Goal: Contribute content: Contribute content

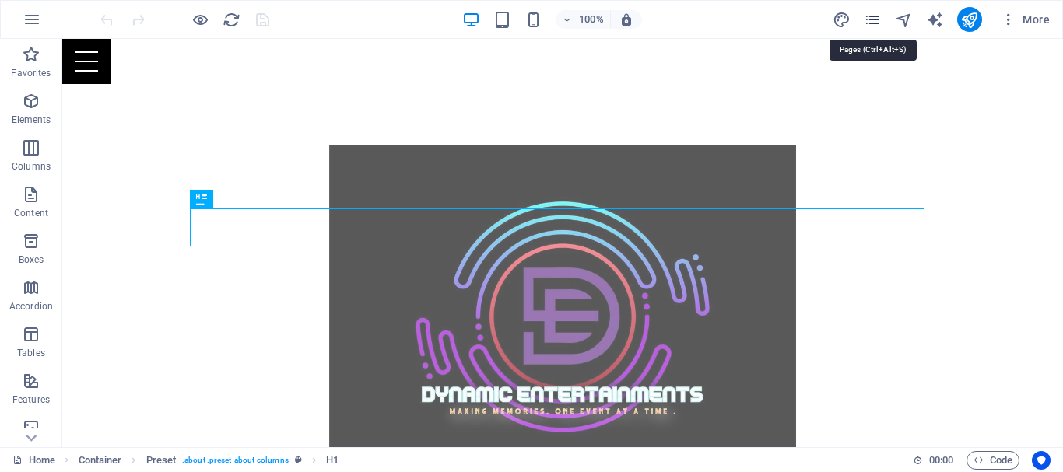
click at [881, 13] on icon "pages" at bounding box center [873, 20] width 18 height 18
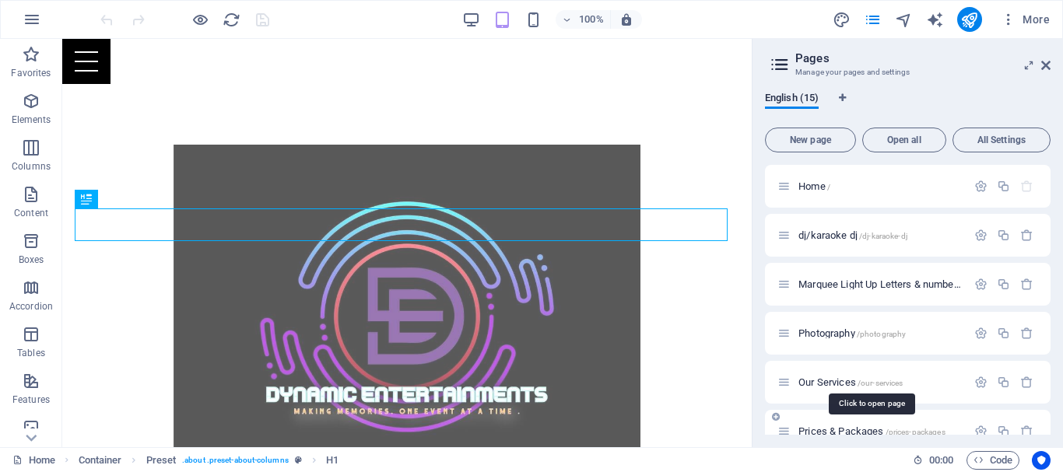
click at [829, 427] on span "Prices & Packages /prices-packages" at bounding box center [871, 432] width 147 height 12
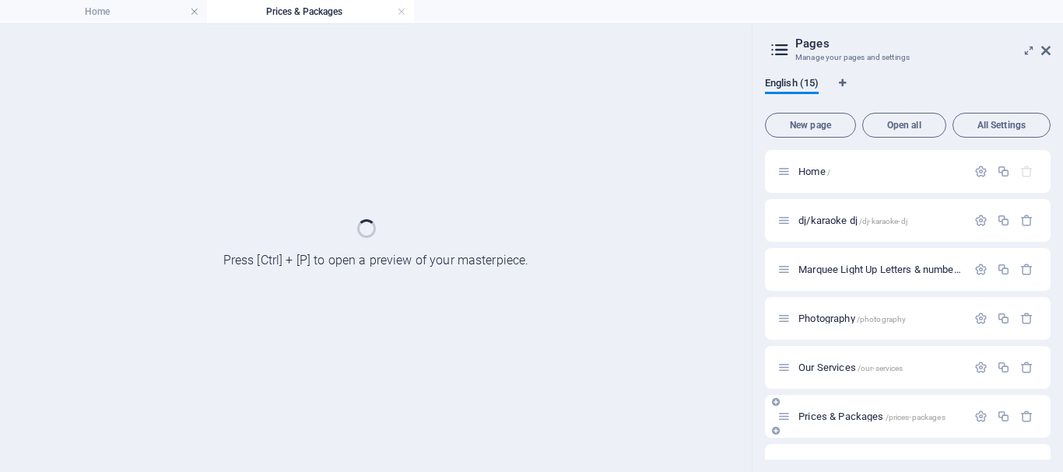
click at [829, 427] on div "Prices & Packages /prices-packages" at bounding box center [908, 416] width 286 height 43
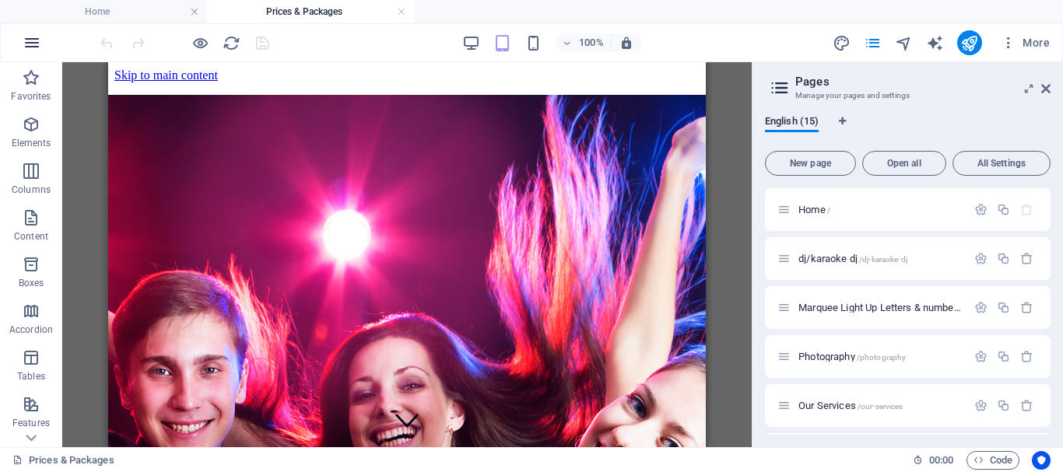
click at [26, 33] on icon "button" at bounding box center [32, 42] width 19 height 19
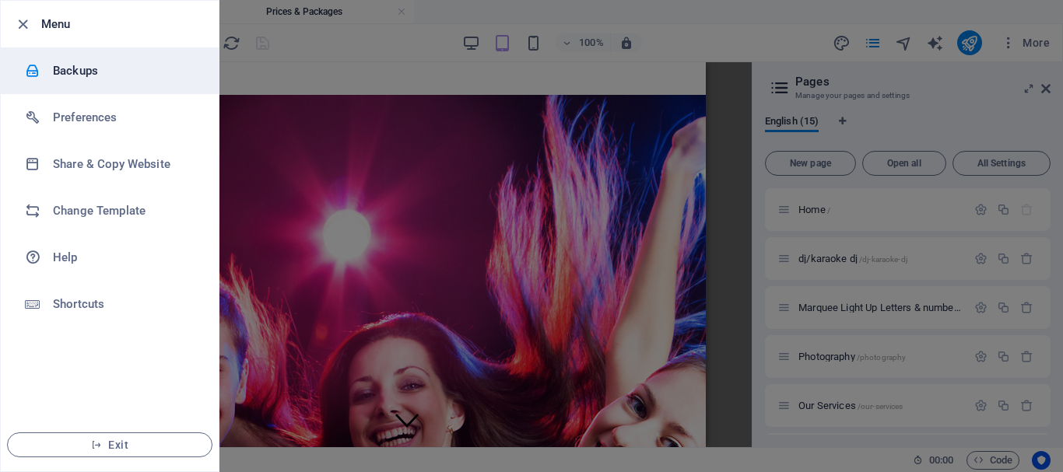
click at [60, 67] on h6 "Backups" at bounding box center [125, 70] width 144 height 19
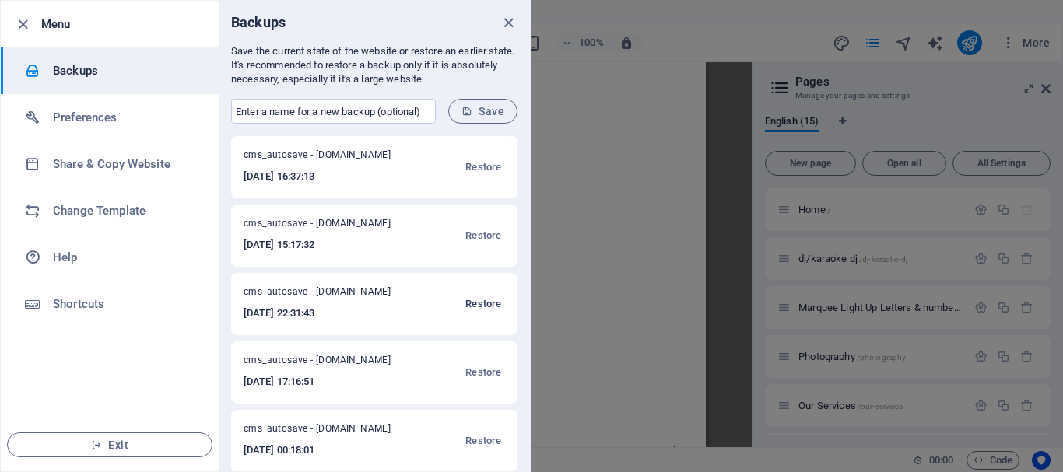
click at [485, 301] on span "Restore" at bounding box center [483, 304] width 36 height 19
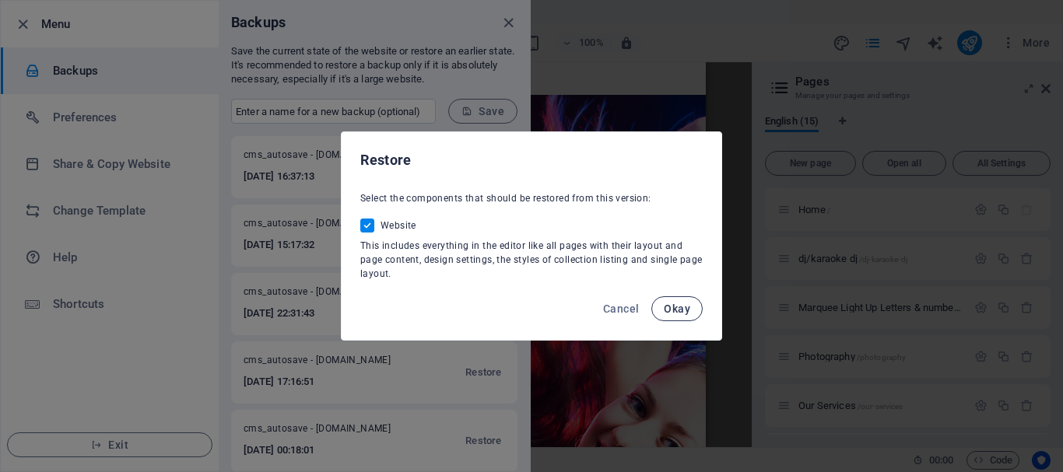
click at [675, 306] on span "Okay" at bounding box center [677, 309] width 26 height 12
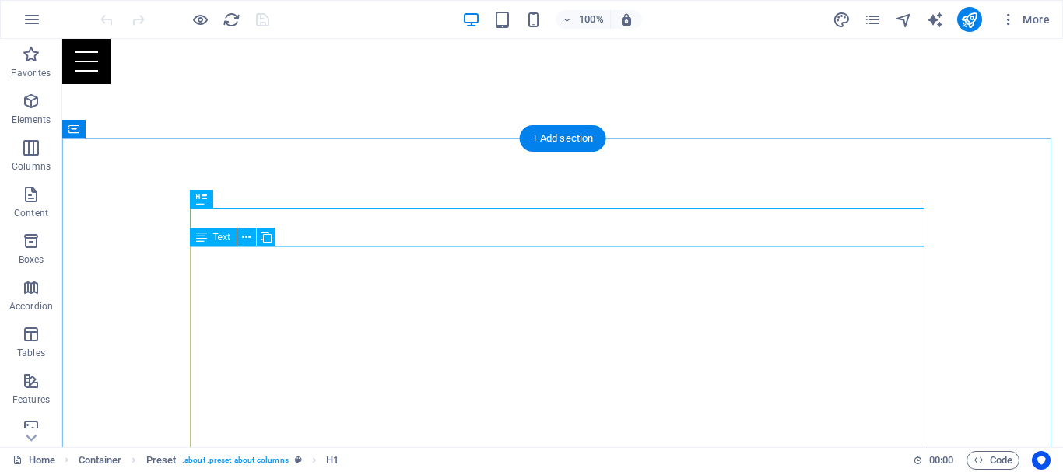
scroll to position [472, 0]
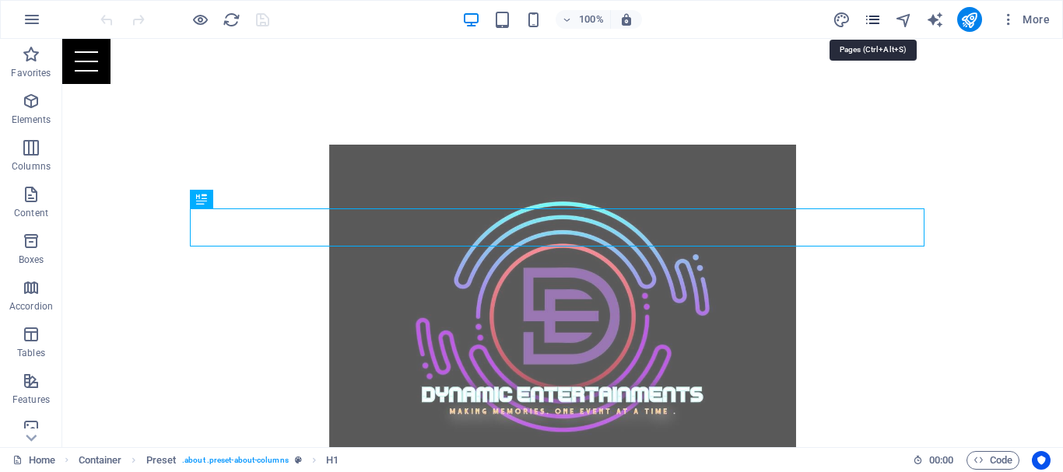
click at [871, 17] on icon "pages" at bounding box center [873, 20] width 18 height 18
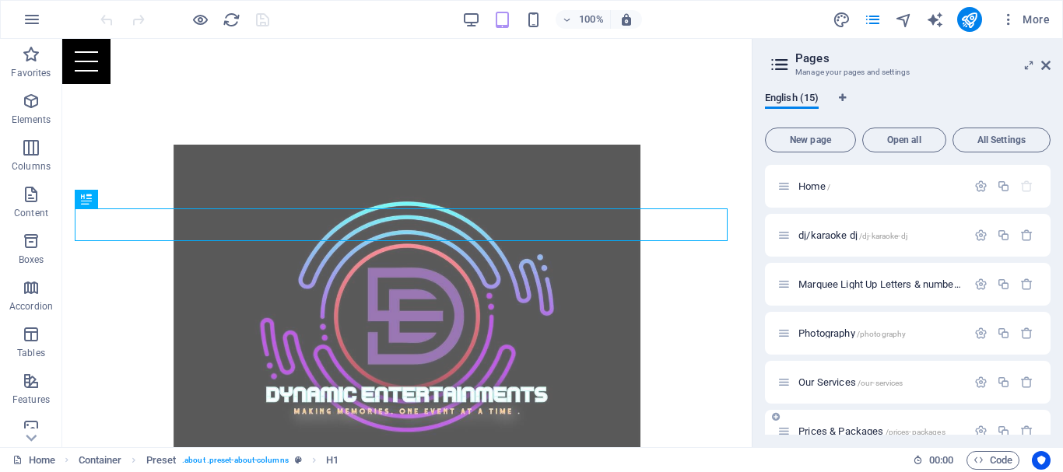
click at [820, 426] on div "Prices & Packages /prices-packages" at bounding box center [871, 432] width 189 height 18
click at [833, 429] on span "Prices & Packages /prices-packages" at bounding box center [871, 432] width 147 height 12
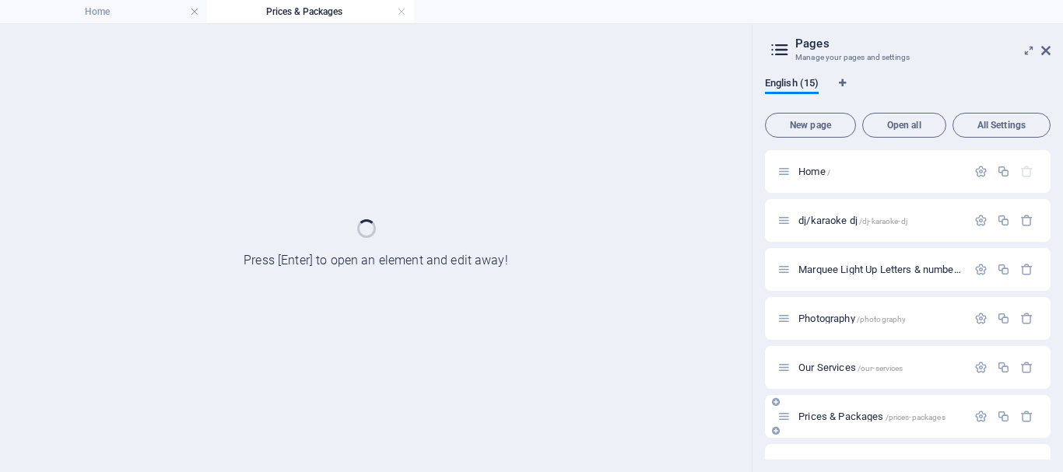
scroll to position [0, 0]
click at [833, 429] on div "Prices & Packages /prices-packages" at bounding box center [908, 416] width 286 height 43
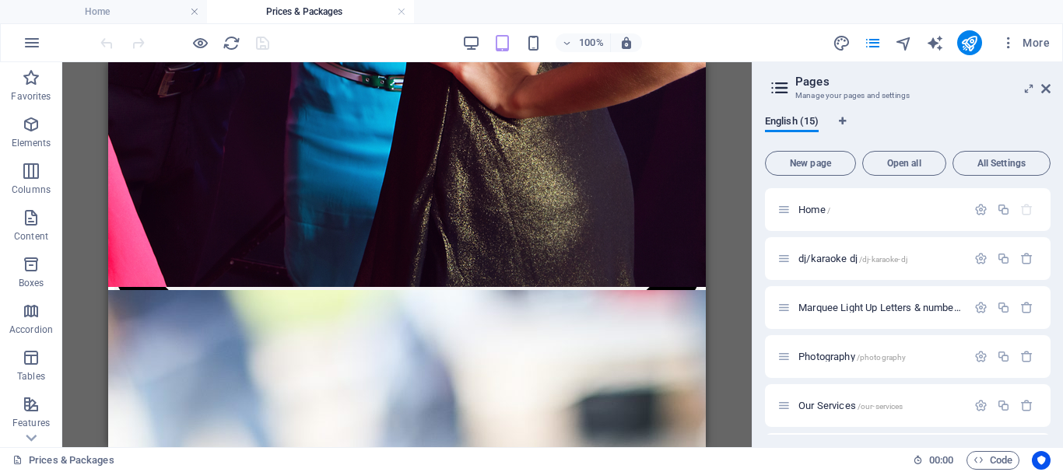
scroll to position [941, 0]
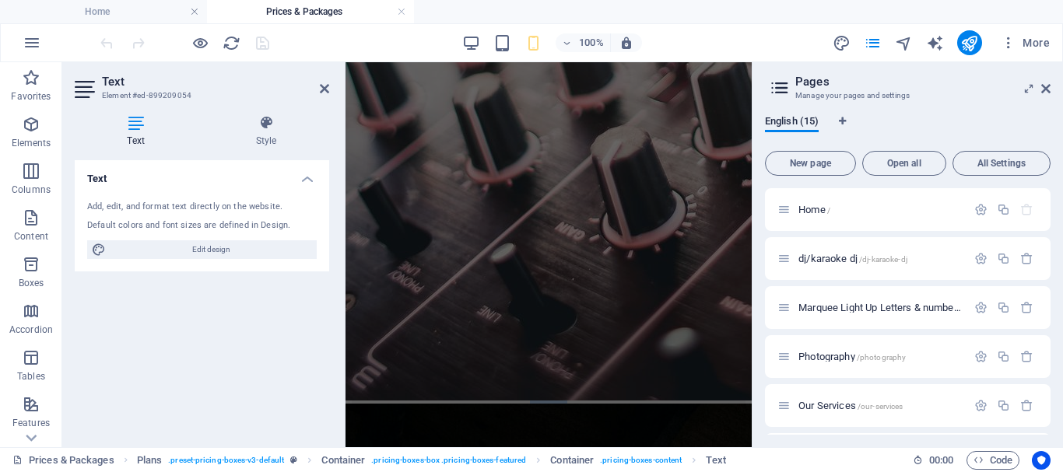
scroll to position [1676, 0]
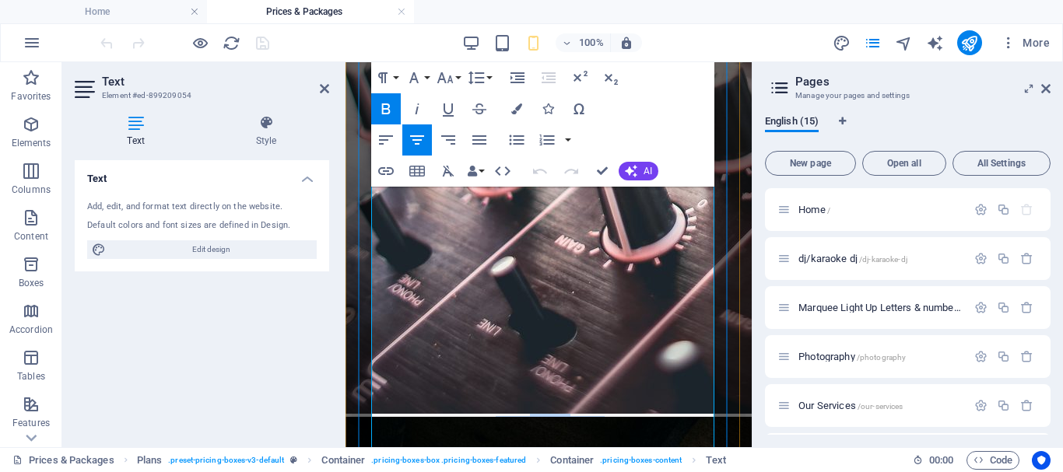
drag, startPoint x: 514, startPoint y: 265, endPoint x: 626, endPoint y: 371, distance: 154.7
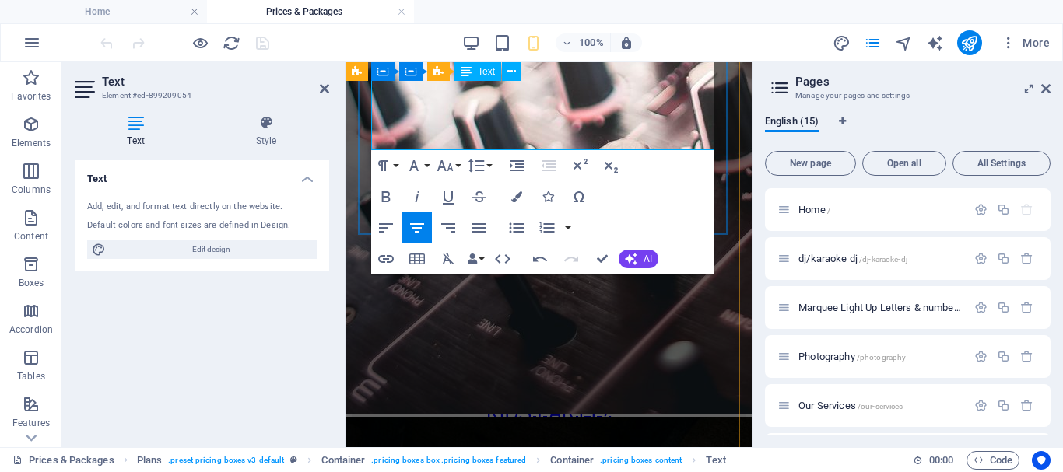
click at [392, 422] on p "CLICK HERE" at bounding box center [549, 433] width 394 height 23
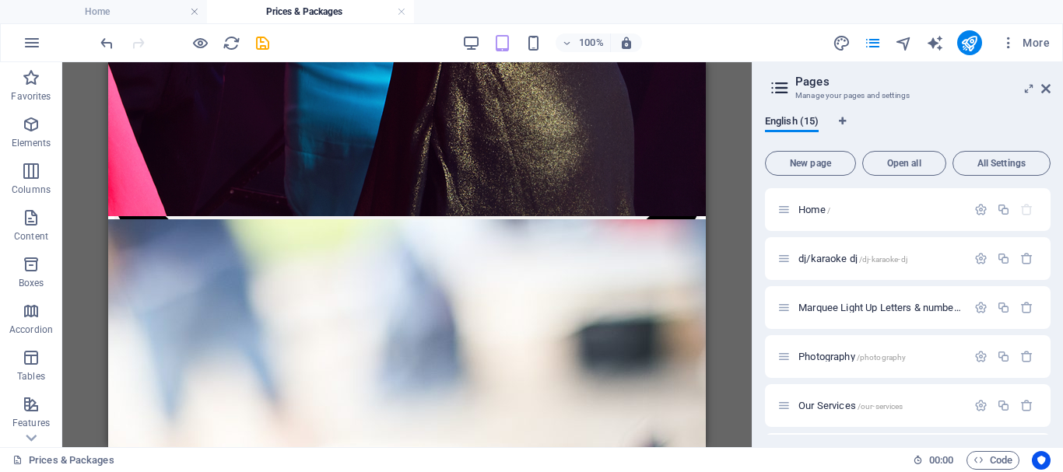
scroll to position [861, 0]
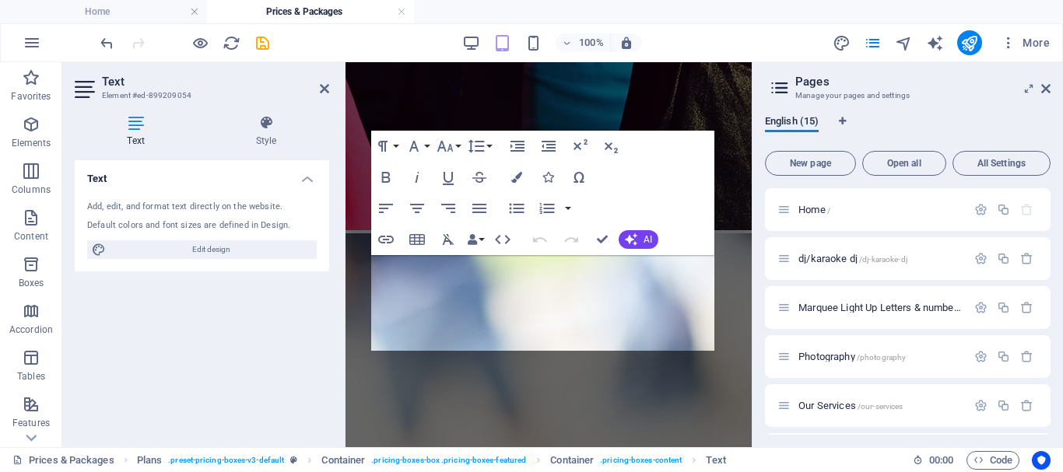
scroll to position [1475, 0]
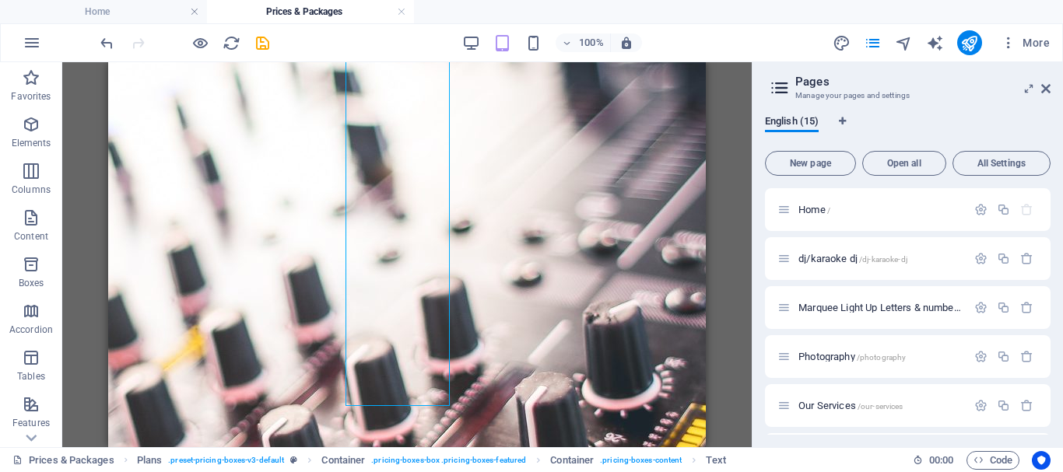
scroll to position [1087, 0]
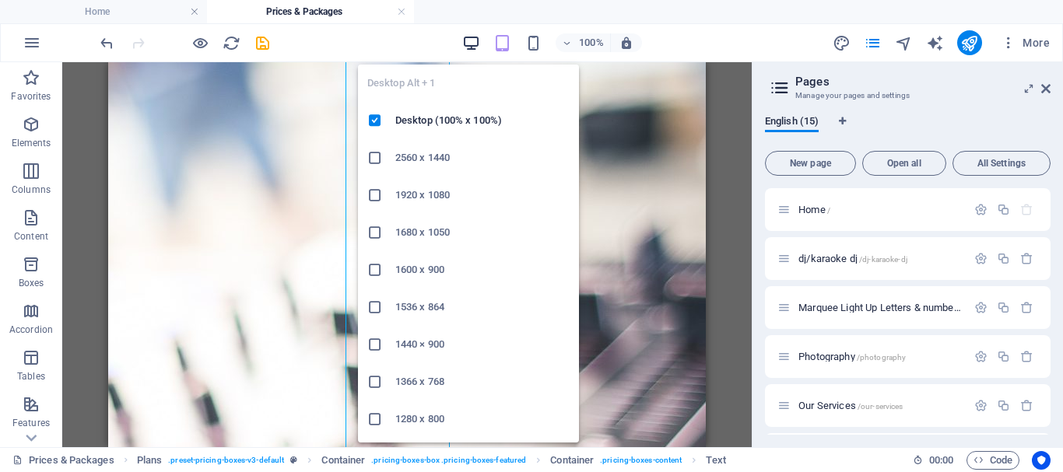
click at [474, 50] on icon "button" at bounding box center [471, 43] width 18 height 18
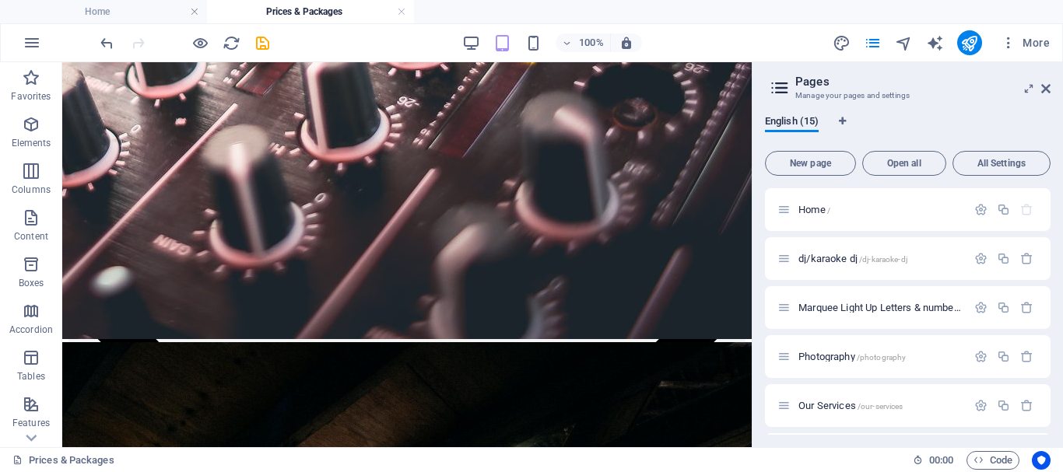
scroll to position [1773, 0]
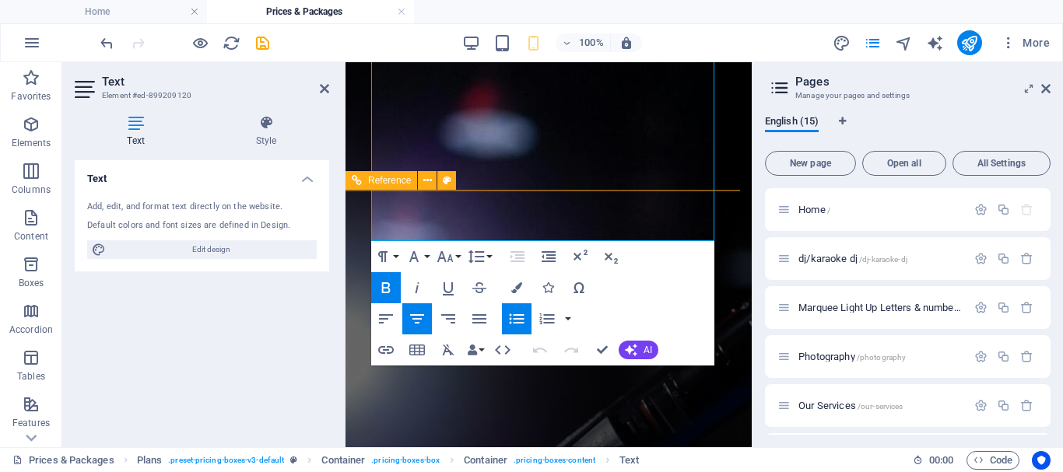
scroll to position [3148, 0]
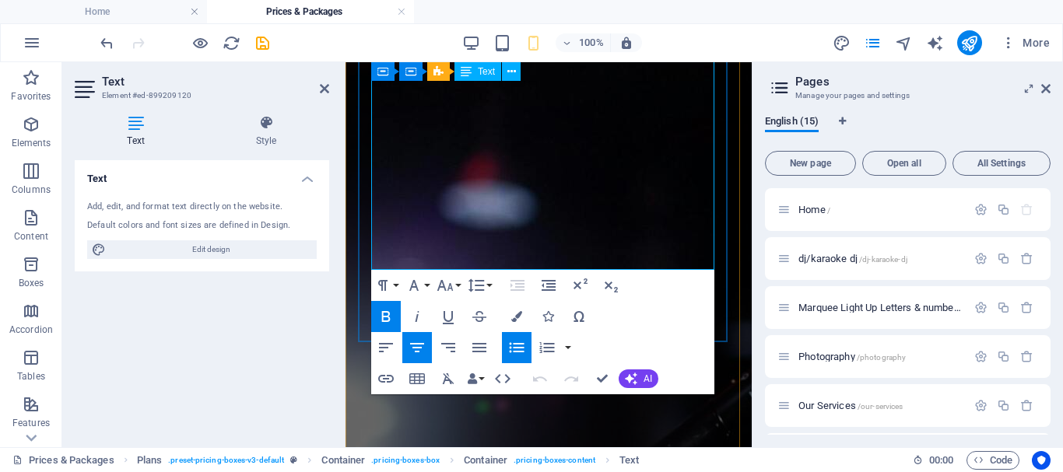
drag, startPoint x: 452, startPoint y: 272, endPoint x: 650, endPoint y: 248, distance: 199.1
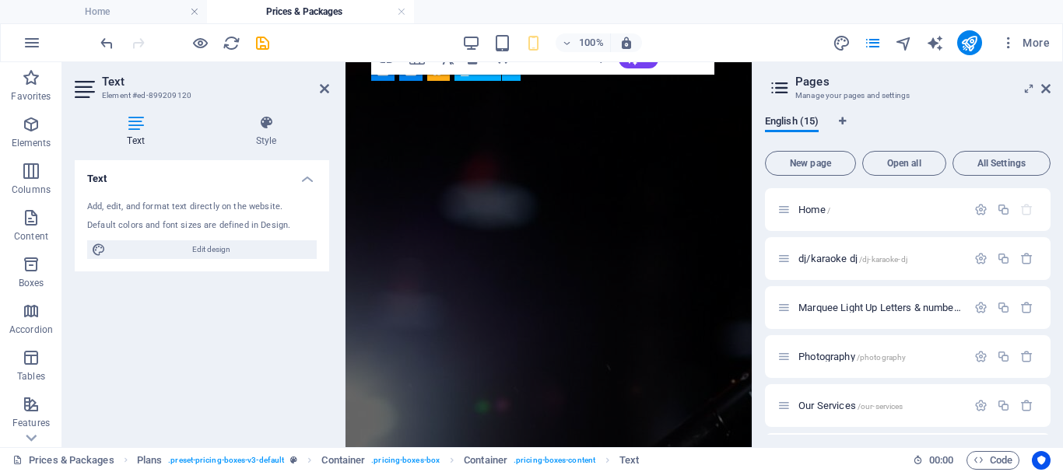
click at [1062, 254] on div "English (15) New page Open all All Settings Home / dj/karaoke dj /dj-karaoke-dj…" at bounding box center [907, 275] width 310 height 345
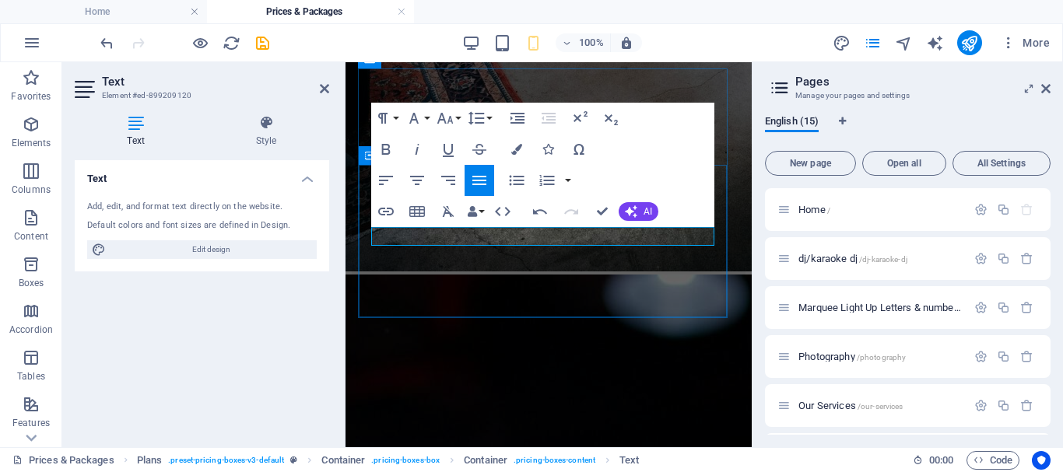
scroll to position [2853, 0]
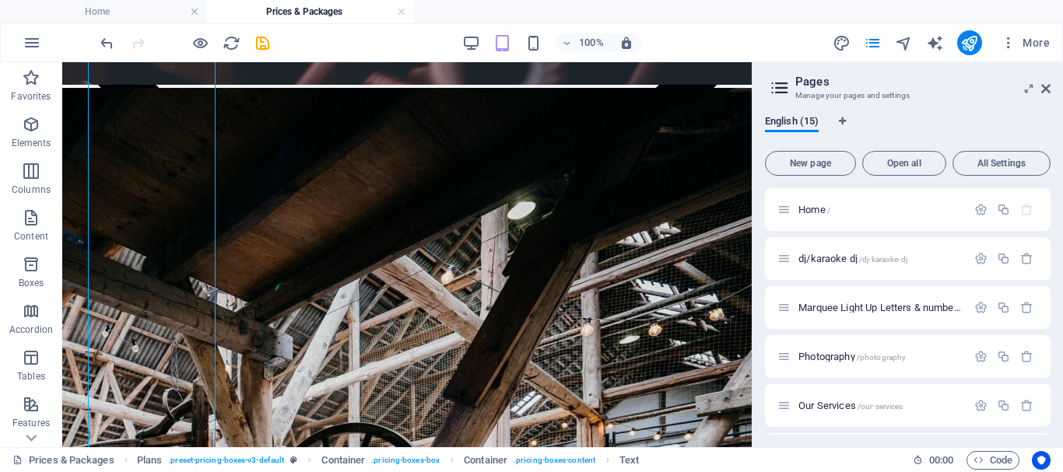
scroll to position [1998, 0]
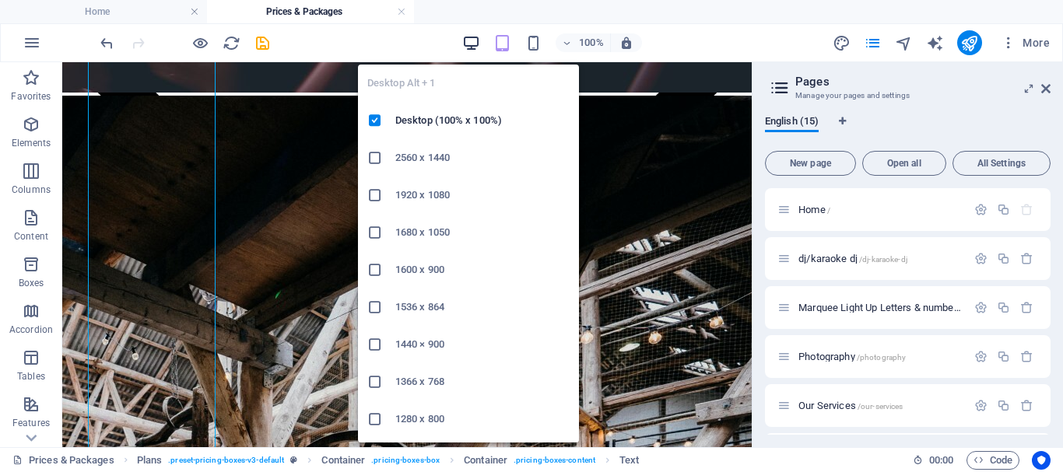
click at [472, 38] on icon "button" at bounding box center [471, 43] width 18 height 18
click at [480, 48] on icon "button" at bounding box center [471, 43] width 18 height 18
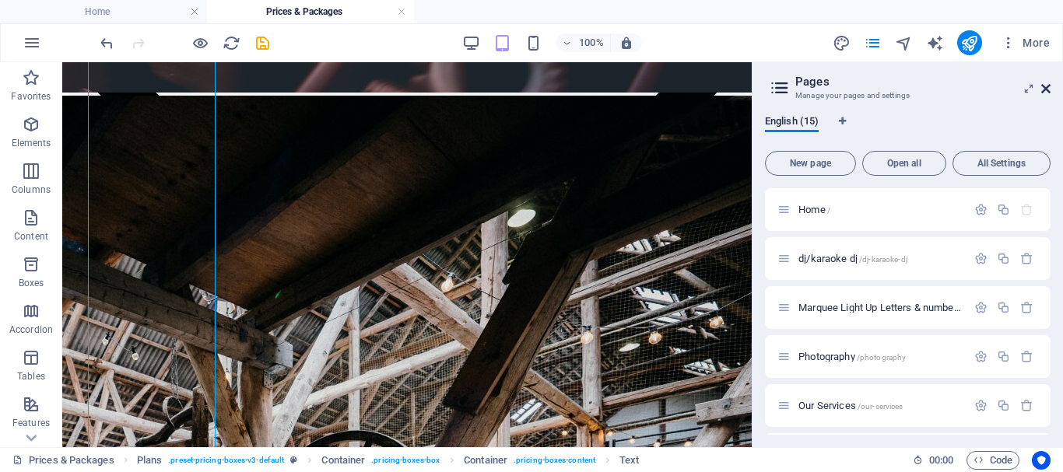
click at [1044, 82] on icon at bounding box center [1045, 88] width 9 height 12
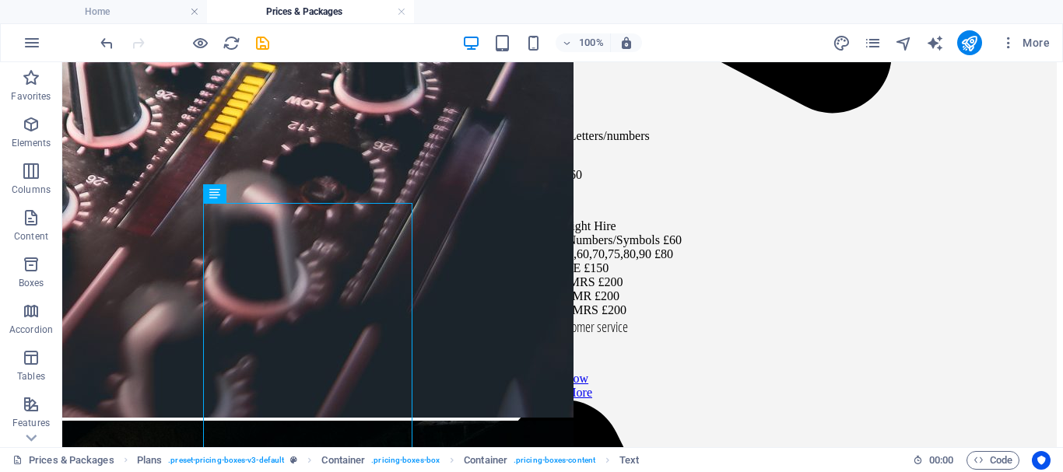
scroll to position [1665, 0]
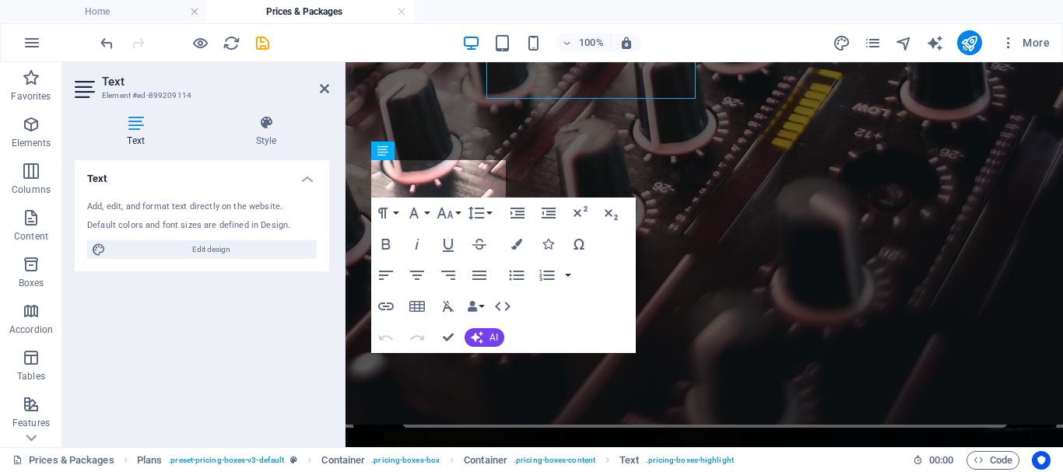
scroll to position [1764, 0]
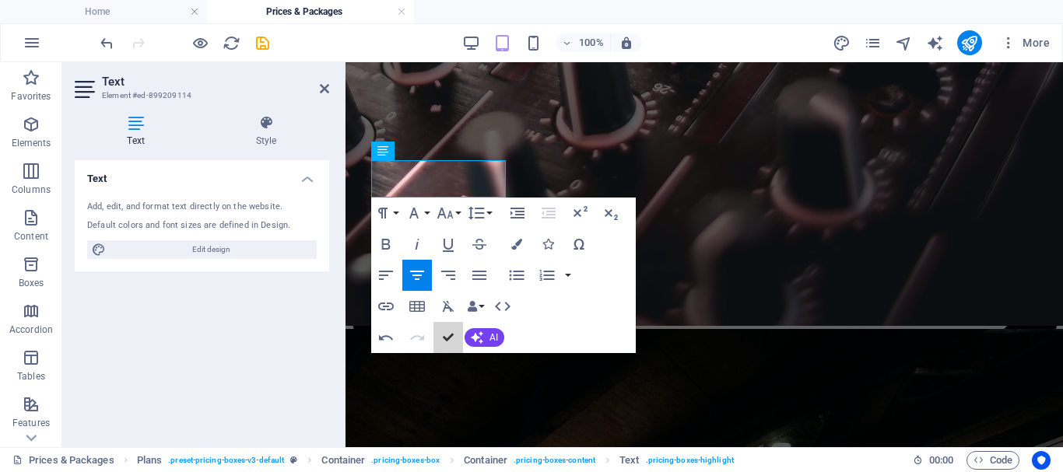
scroll to position [1665, 0]
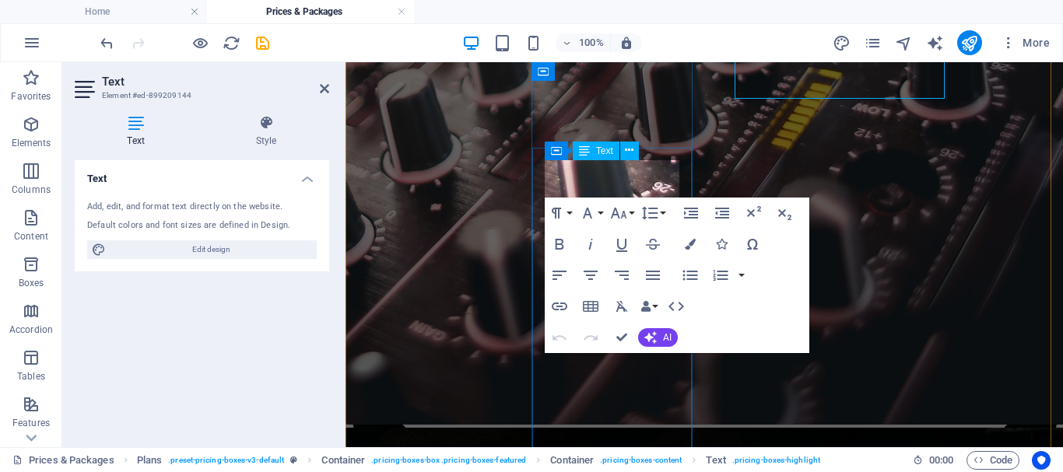
scroll to position [1764, 0]
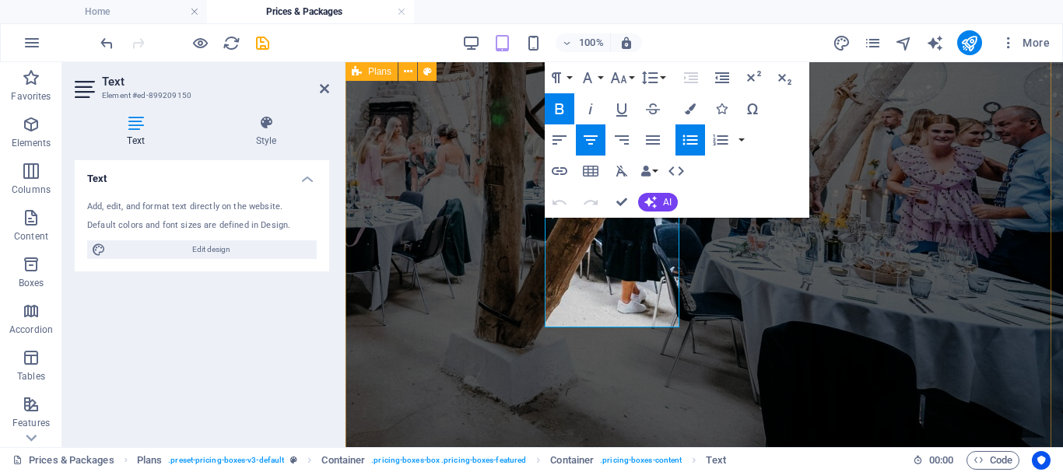
scroll to position [2505, 0]
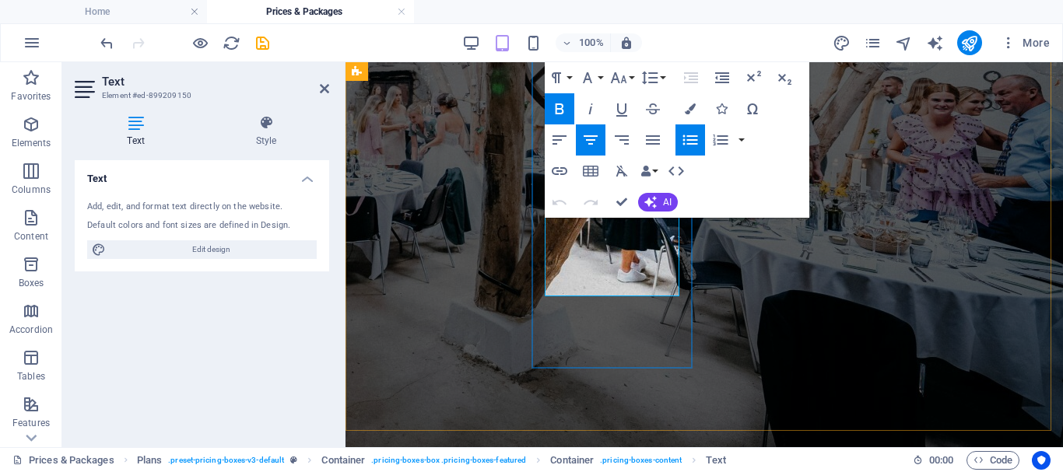
drag, startPoint x: 552, startPoint y: 225, endPoint x: 654, endPoint y: 254, distance: 106.9
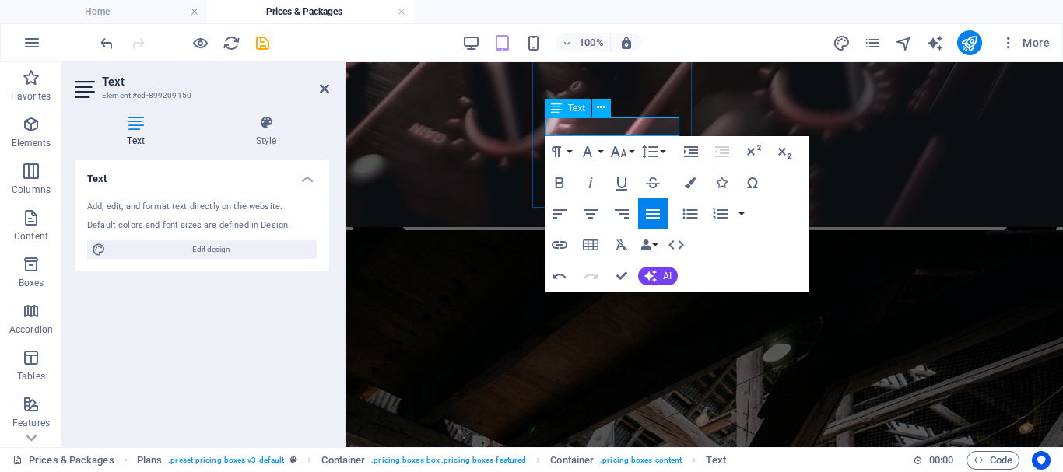
scroll to position [1864, 0]
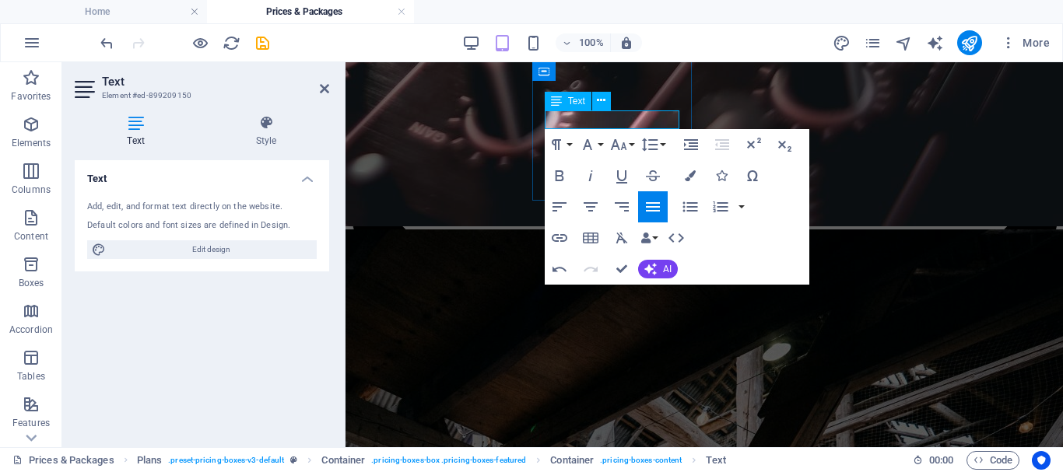
click at [699, 273] on div "Paragraph Format Normal Heading 1 Heading 2 Heading 3 Heading 4 Heading 5 Headi…" at bounding box center [677, 207] width 265 height 156
click at [696, 269] on div "Paragraph Format Normal Heading 1 Heading 2 Heading 3 Heading 4 Heading 5 Headi…" at bounding box center [677, 207] width 265 height 156
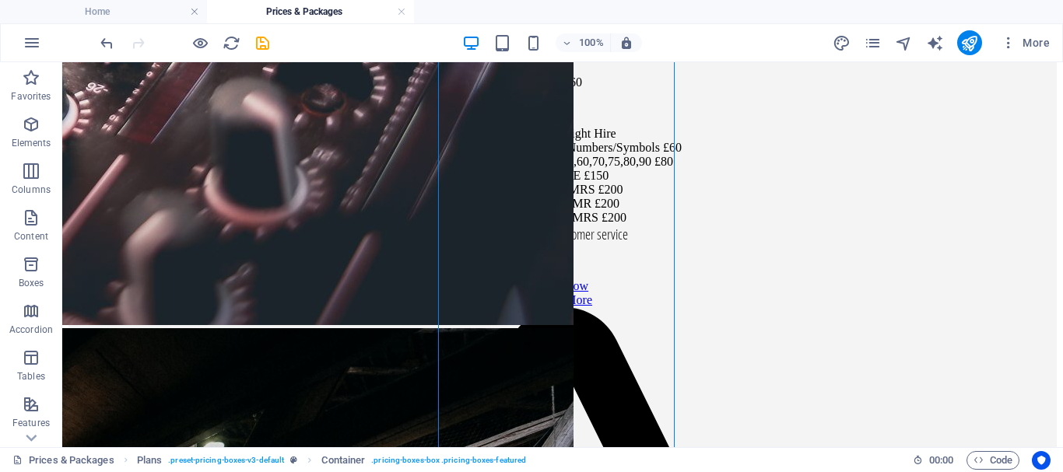
scroll to position [1603, 0]
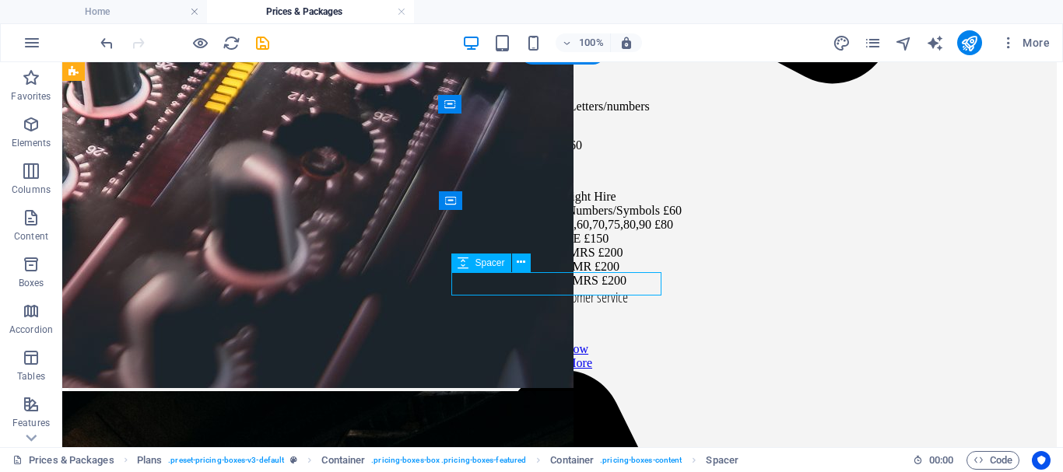
select select "px"
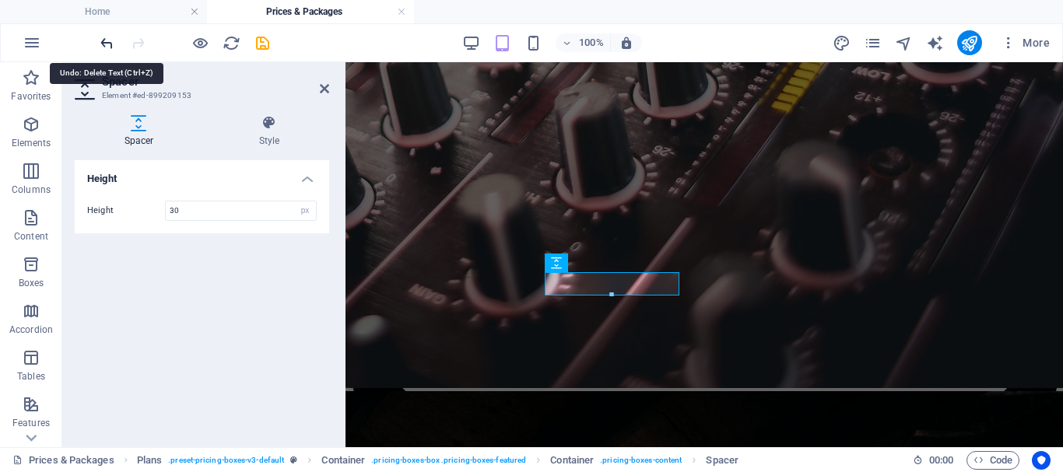
click at [110, 44] on icon "undo" at bounding box center [107, 43] width 18 height 18
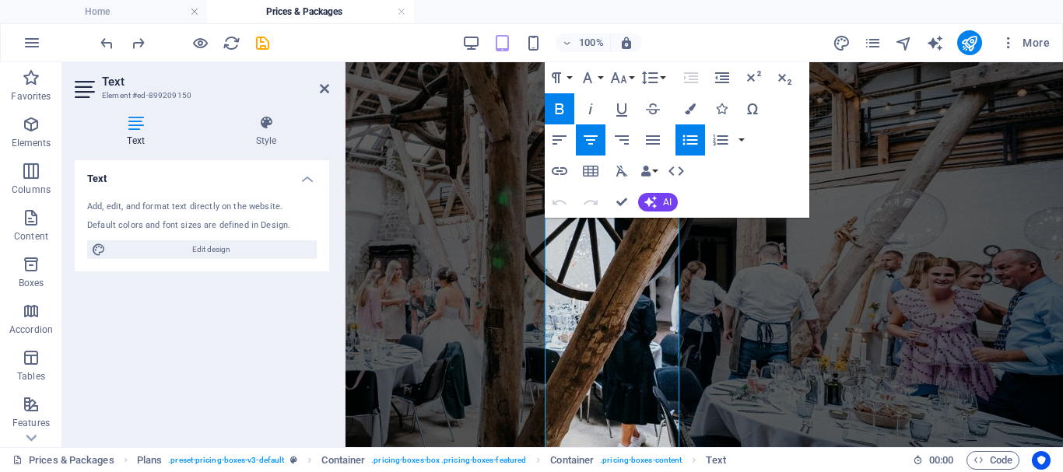
scroll to position [2402, 0]
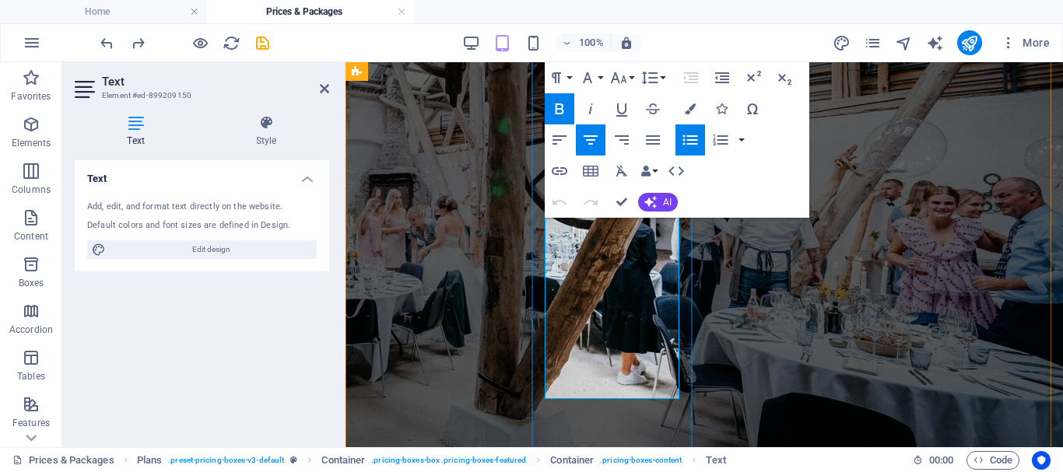
drag, startPoint x: 640, startPoint y: 349, endPoint x: 563, endPoint y: 219, distance: 151.1
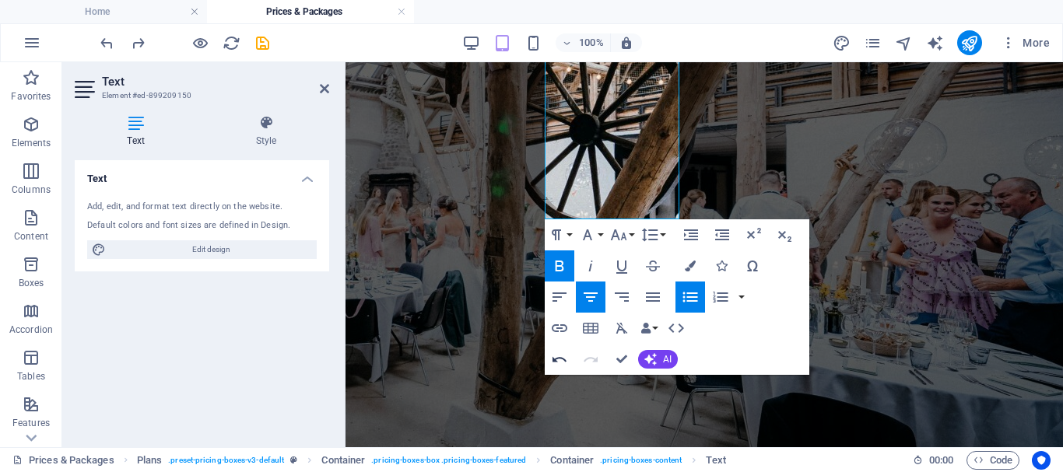
click at [556, 359] on icon "button" at bounding box center [559, 358] width 14 height 5
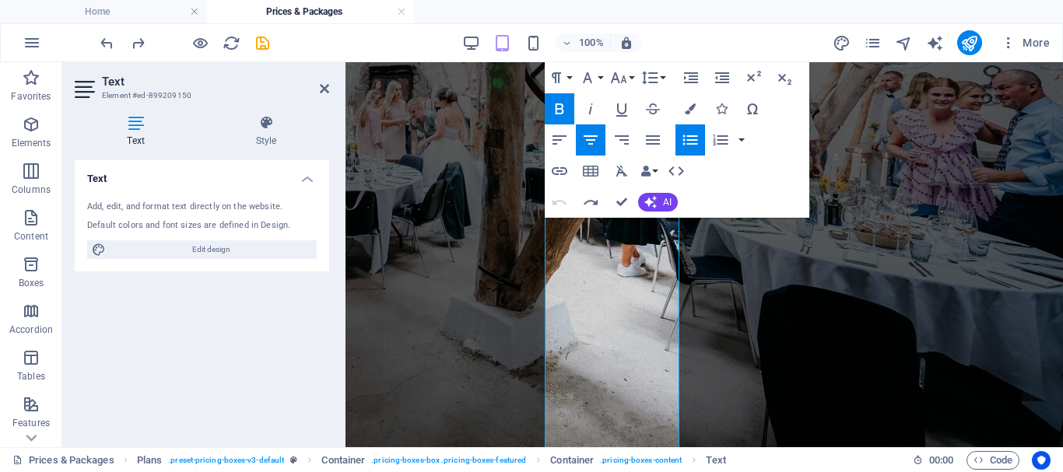
scroll to position [2542, 0]
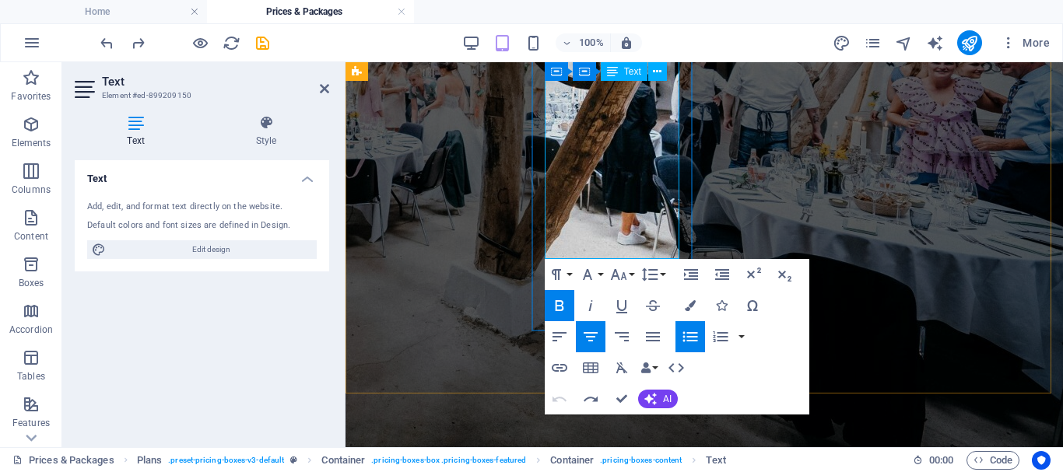
drag, startPoint x: 559, startPoint y: 296, endPoint x: 654, endPoint y: 237, distance: 112.5
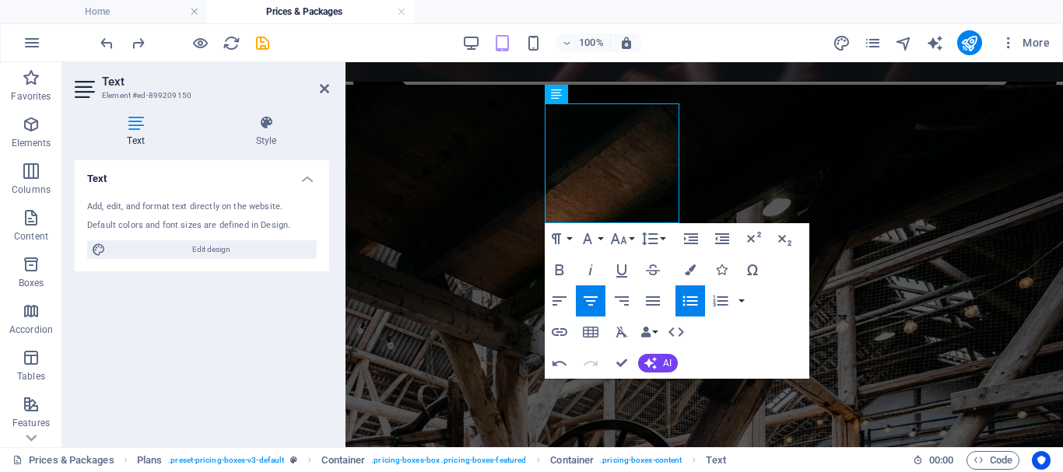
scroll to position [1871, 0]
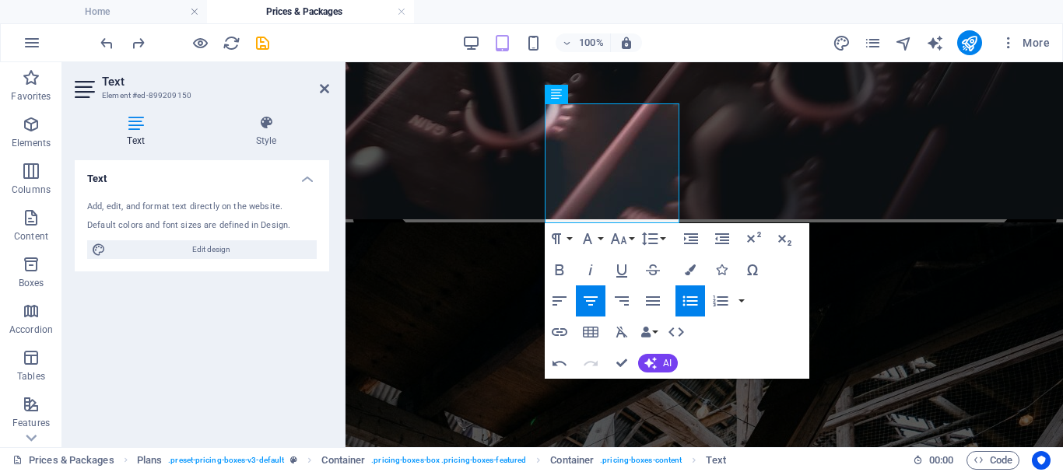
click at [692, 362] on div "Paragraph Format Normal Heading 1 Heading 2 Heading 3 Heading 4 Heading 5 Headi…" at bounding box center [677, 301] width 265 height 156
drag, startPoint x: 639, startPoint y: 142, endPoint x: 552, endPoint y: 118, distance: 89.7
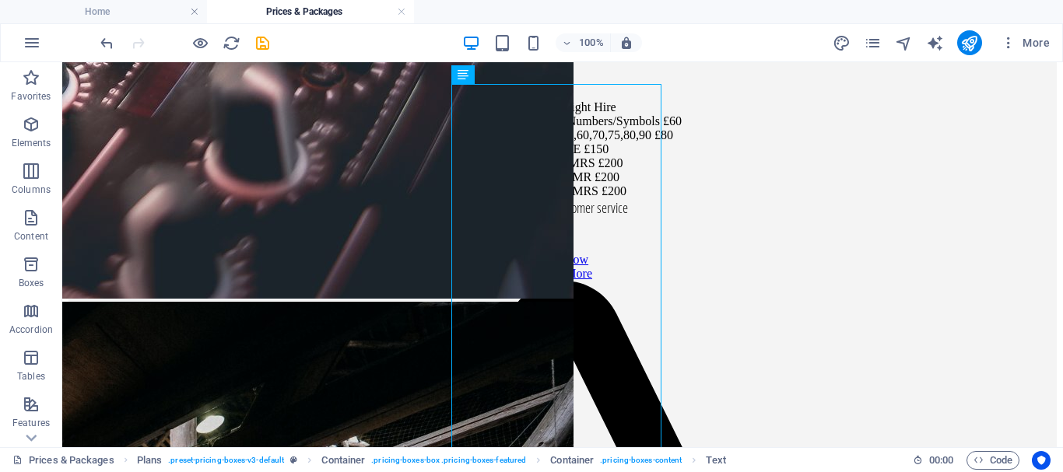
scroll to position [1784, 0]
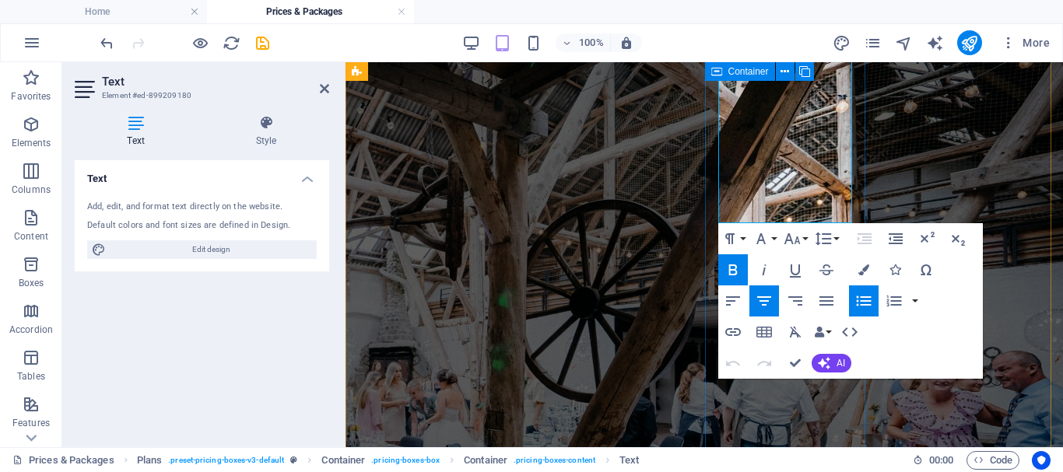
scroll to position [2439, 0]
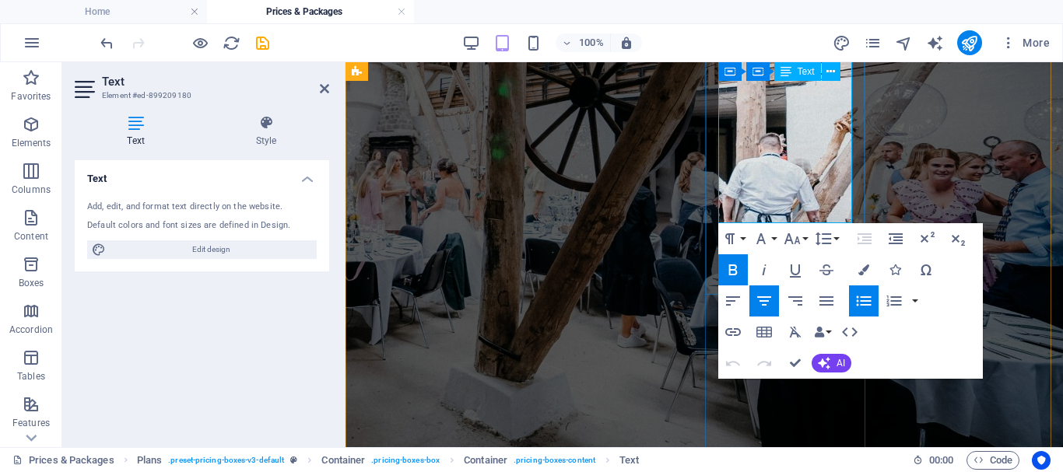
drag, startPoint x: 731, startPoint y: 365, endPoint x: 812, endPoint y: 180, distance: 202.1
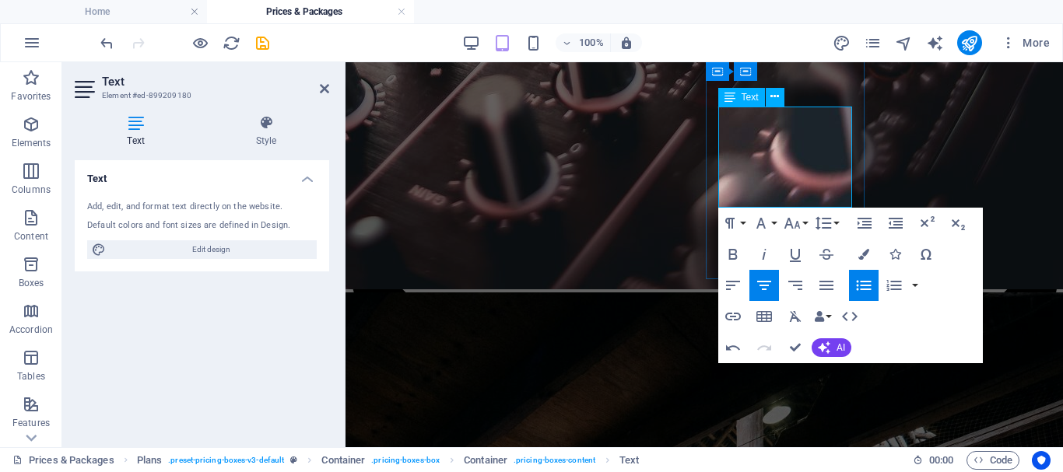
scroll to position [1734, 0]
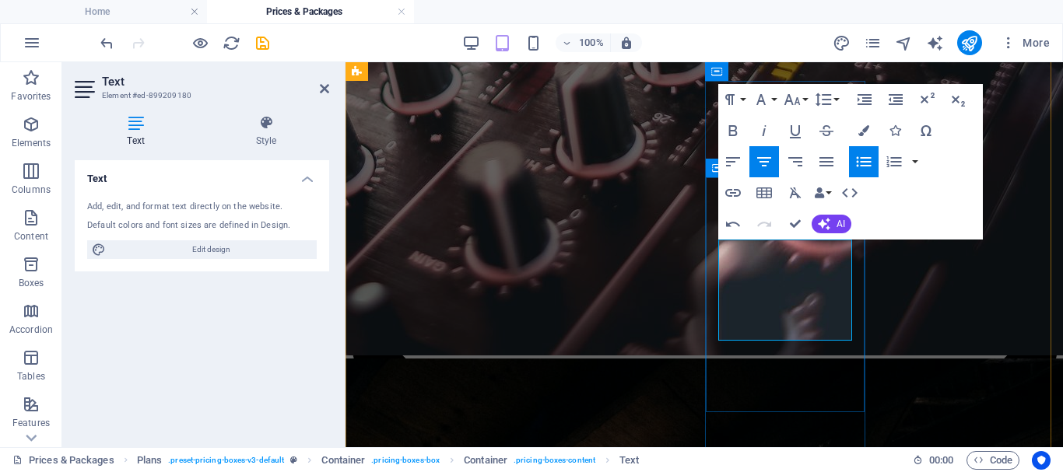
drag, startPoint x: 812, startPoint y: 272, endPoint x: 727, endPoint y: 253, distance: 87.0
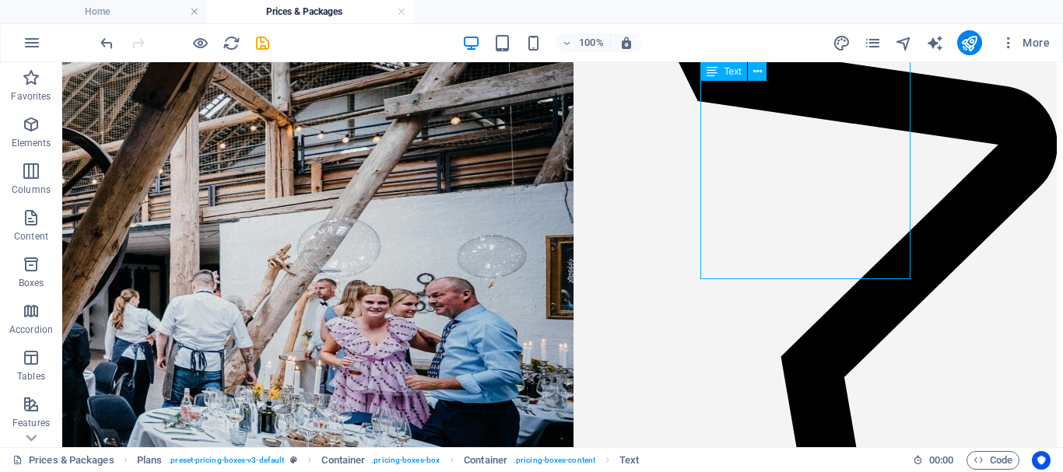
scroll to position [2324, 0]
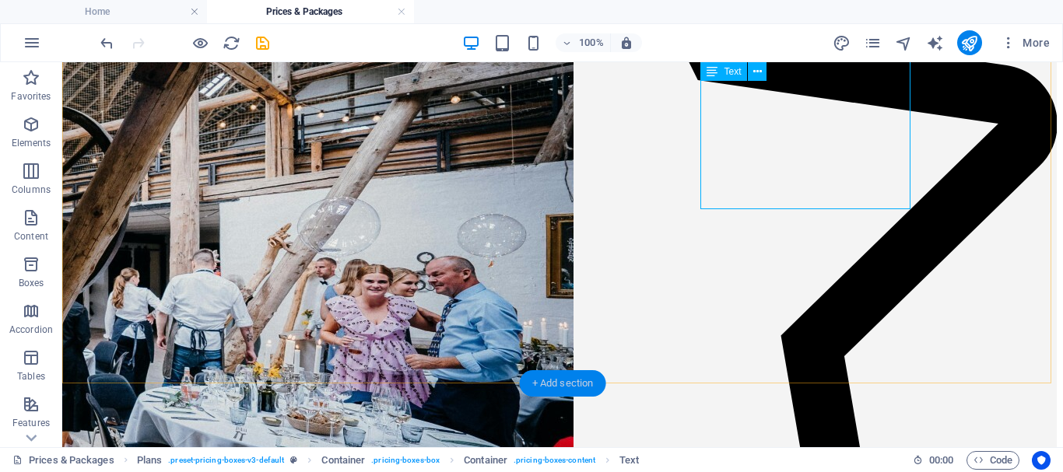
click at [530, 373] on div "+ Add section" at bounding box center [563, 383] width 86 height 26
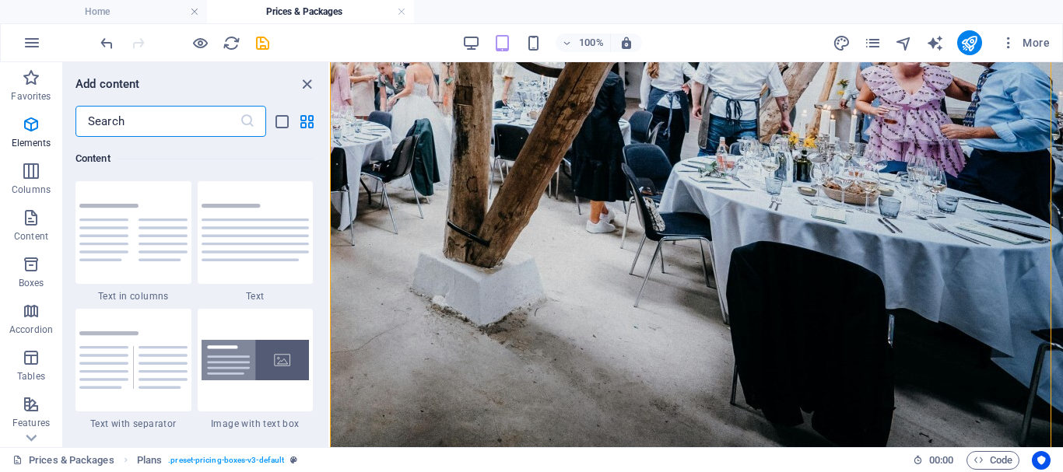
scroll to position [2723, 0]
click at [37, 128] on icon "button" at bounding box center [31, 124] width 19 height 19
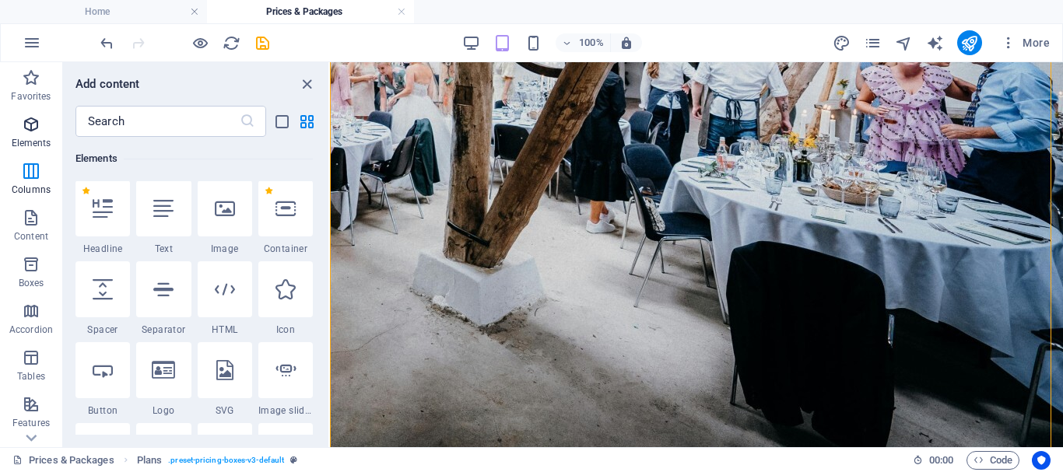
scroll to position [166, 0]
click at [188, 225] on div at bounding box center [163, 209] width 54 height 56
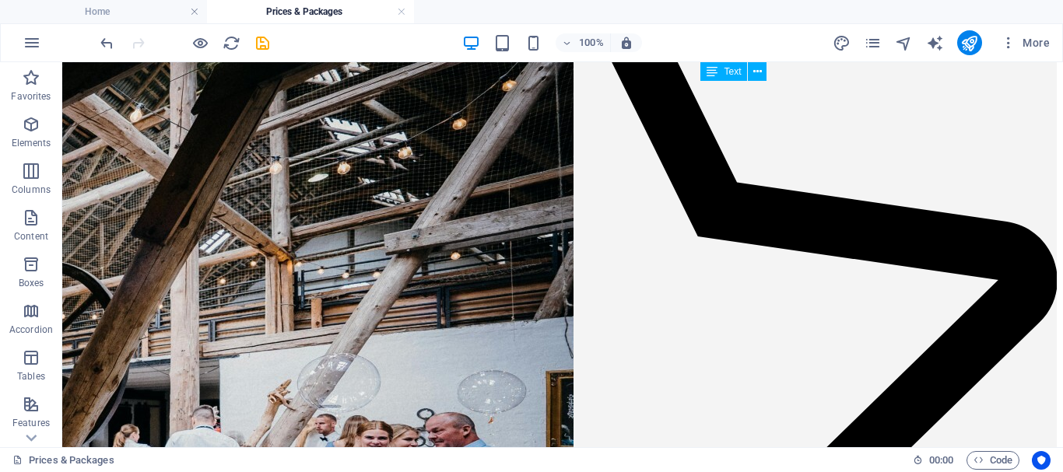
scroll to position [2188, 0]
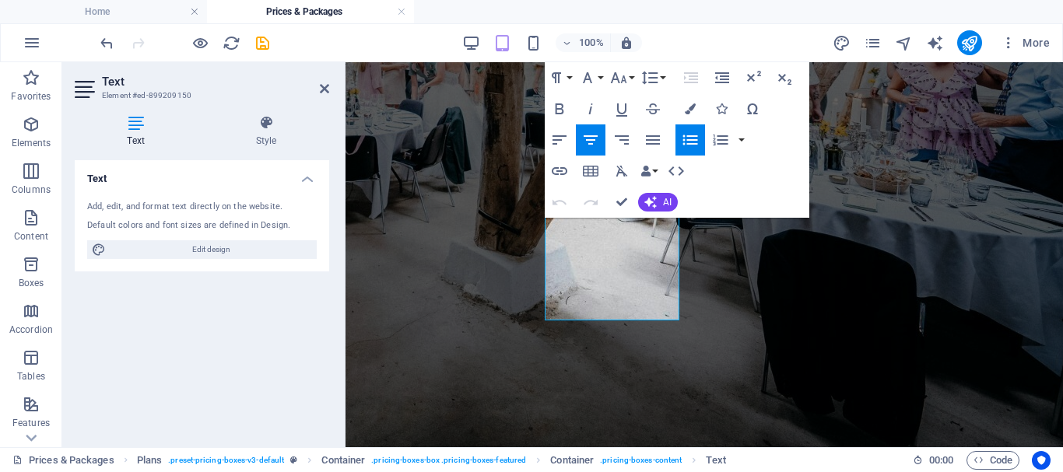
scroll to position [2558, 0]
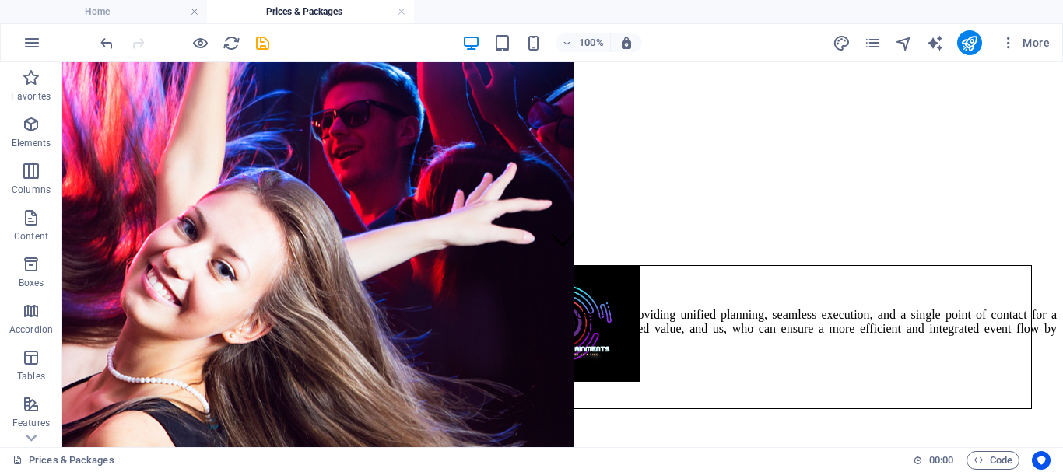
scroll to position [14, 0]
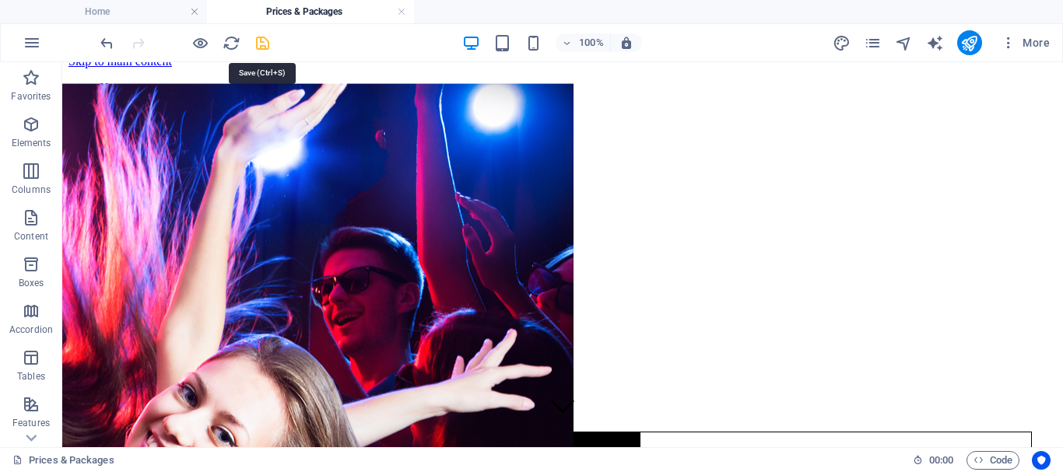
click at [263, 41] on icon "save" at bounding box center [263, 43] width 18 height 18
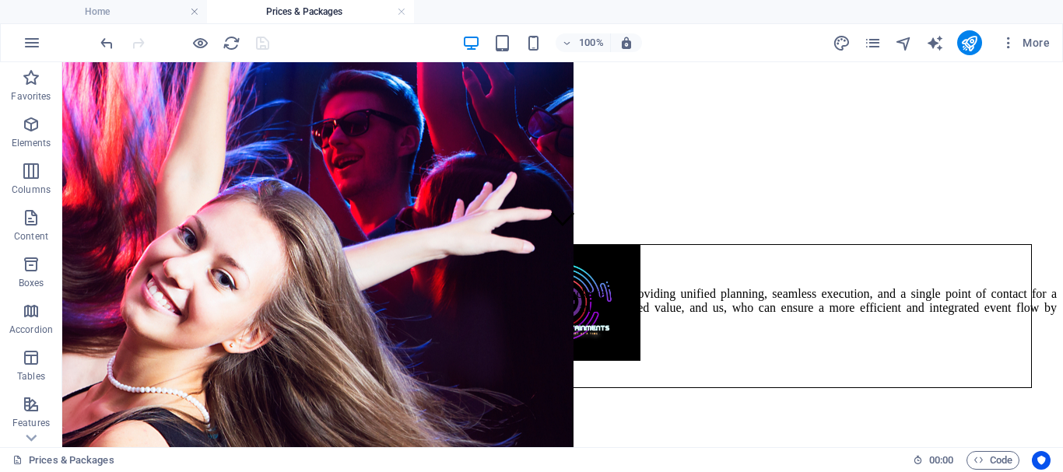
scroll to position [167, 0]
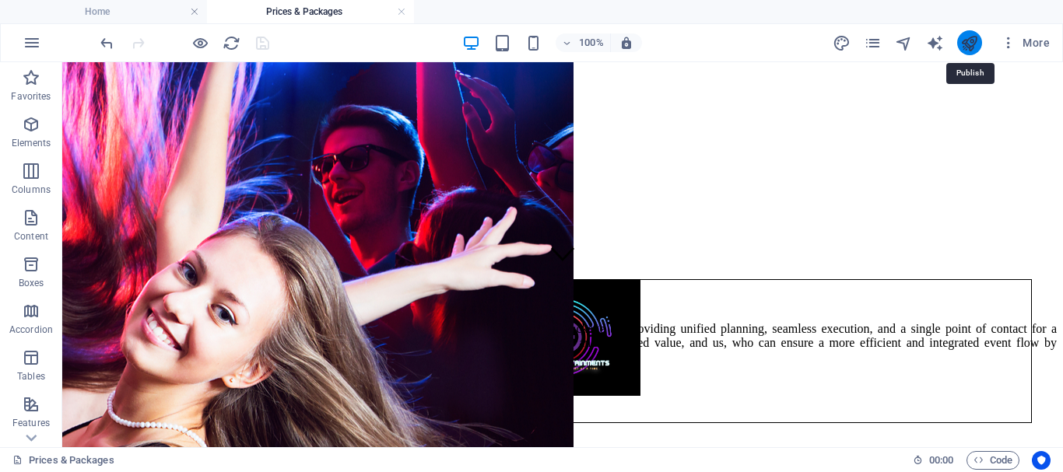
click at [966, 34] on icon "publish" at bounding box center [969, 43] width 18 height 18
